Goal: Information Seeking & Learning: Learn about a topic

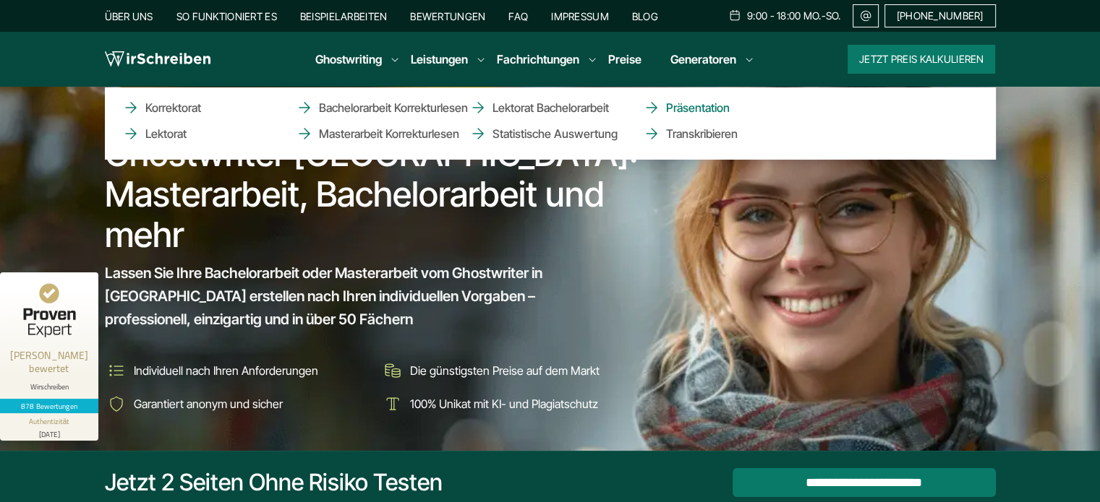
click at [688, 108] on link "Präsentation" at bounding box center [715, 107] width 145 height 17
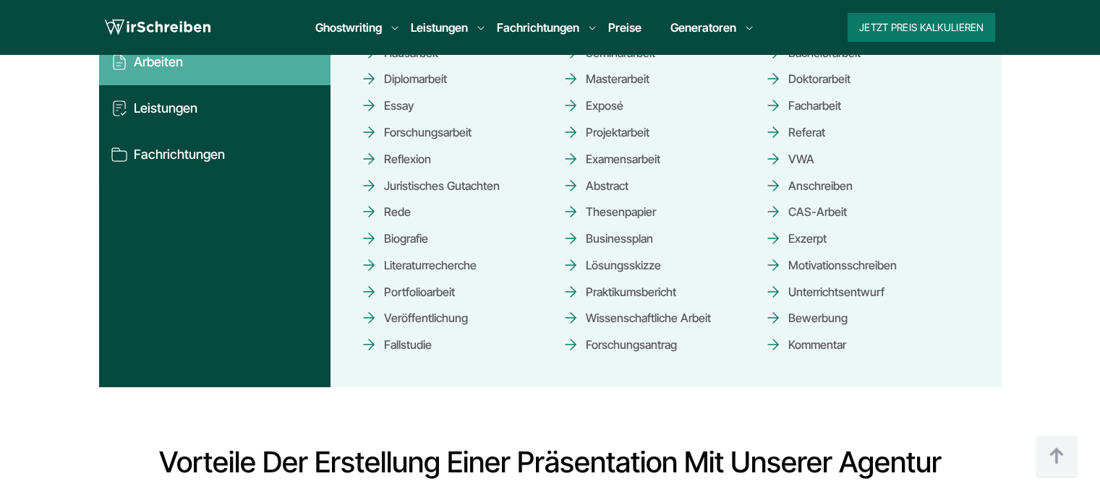
scroll to position [2217, 0]
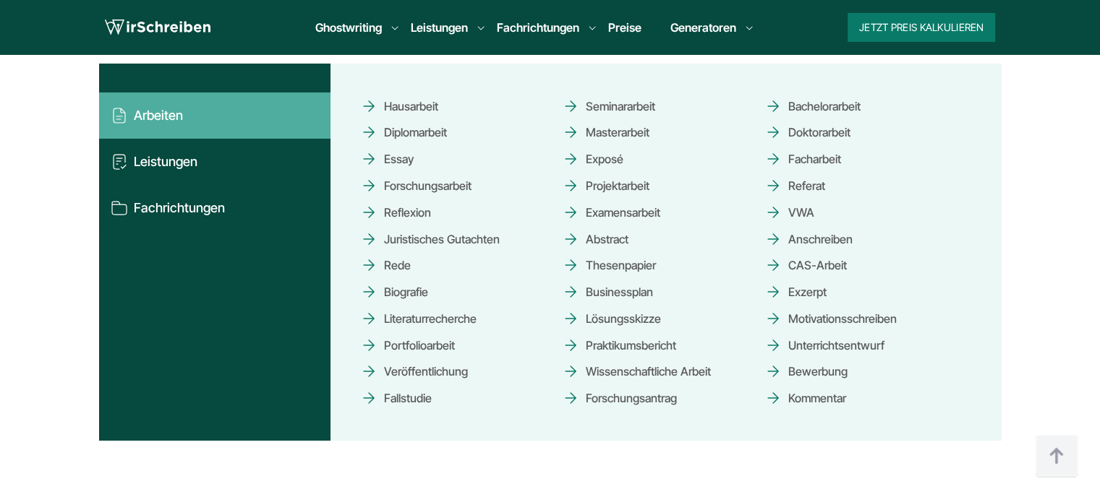
click at [607, 158] on link "Exposé" at bounding box center [592, 159] width 61 height 25
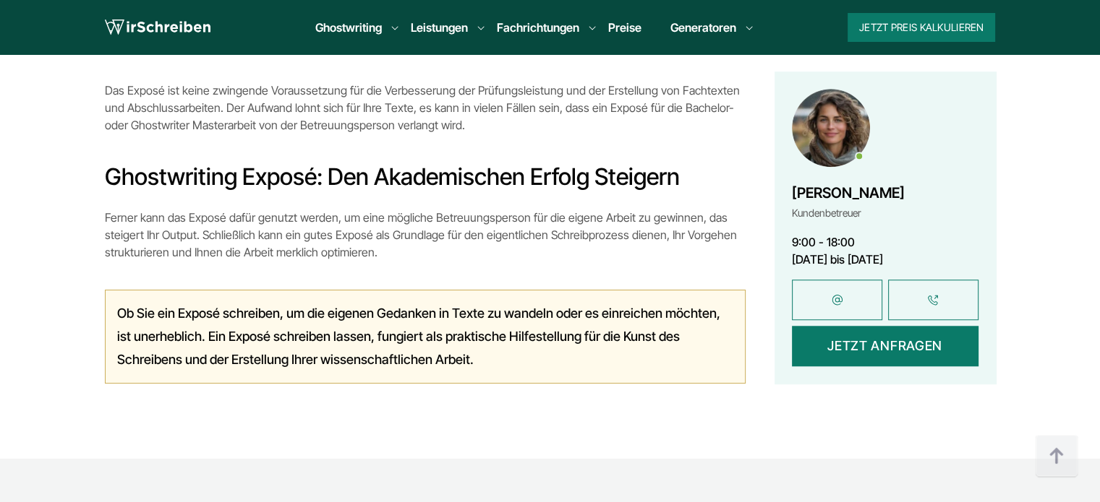
scroll to position [1172, 0]
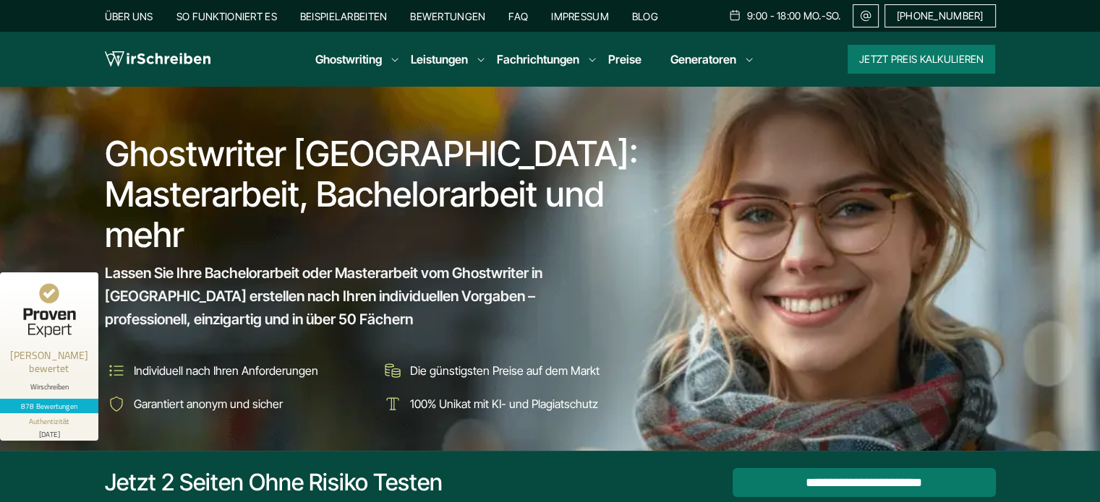
click at [359, 16] on link "Beispielarbeiten" at bounding box center [343, 16] width 87 height 12
